Goal: Obtain resource: Obtain resource

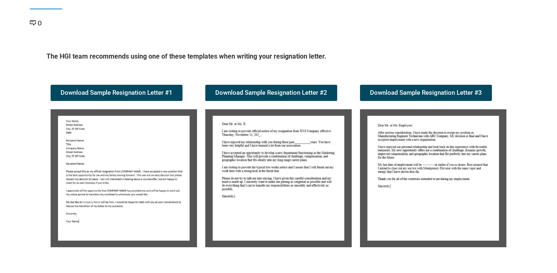
scroll to position [124, 0]
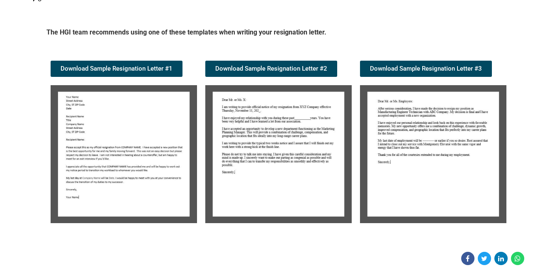
click at [111, 155] on img at bounding box center [124, 154] width 146 height 138
drag, startPoint x: 111, startPoint y: 155, endPoint x: 103, endPoint y: 140, distance: 16.5
click at [103, 140] on img at bounding box center [124, 154] width 146 height 138
click at [103, 139] on img at bounding box center [124, 154] width 146 height 138
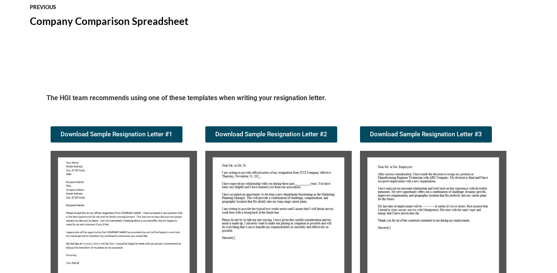
scroll to position [833, 0]
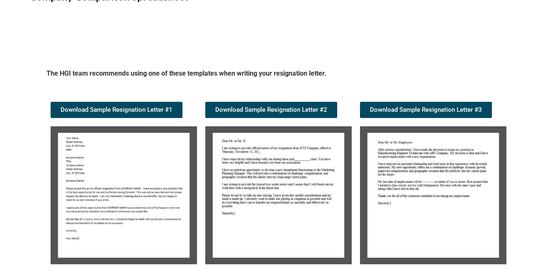
drag, startPoint x: 109, startPoint y: 190, endPoint x: 84, endPoint y: 183, distance: 26.3
click at [84, 183] on img at bounding box center [124, 195] width 146 height 138
click at [84, 180] on img at bounding box center [124, 195] width 146 height 138
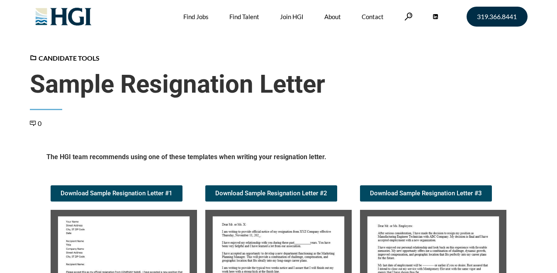
scroll to position [166, 0]
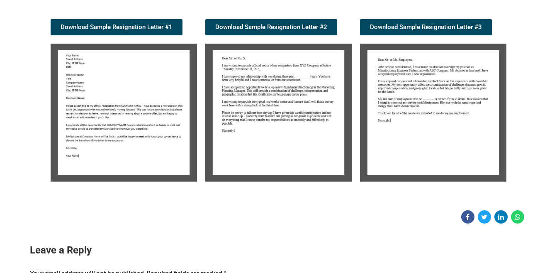
click at [242, 77] on img at bounding box center [278, 113] width 146 height 138
drag, startPoint x: 254, startPoint y: 83, endPoint x: 222, endPoint y: 134, distance: 60.2
click at [222, 134] on img at bounding box center [278, 113] width 146 height 138
click at [277, 97] on img at bounding box center [278, 113] width 146 height 138
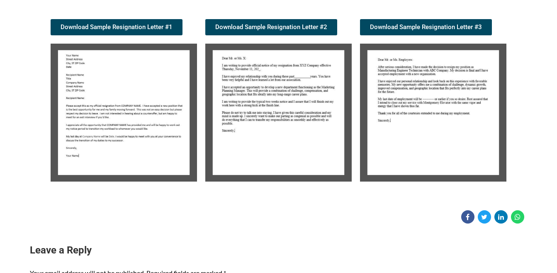
click at [279, 99] on img at bounding box center [278, 113] width 146 height 138
click at [150, 104] on img at bounding box center [124, 113] width 146 height 138
